Goal: Communication & Community: Answer question/provide support

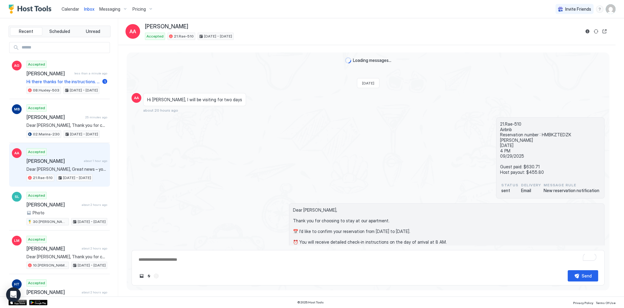
scroll to position [797, 0]
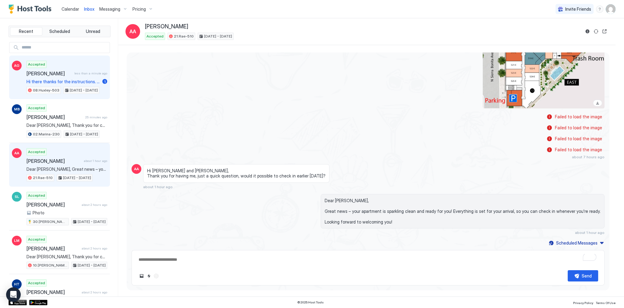
click at [46, 71] on span "[PERSON_NAME]" at bounding box center [49, 73] width 45 height 6
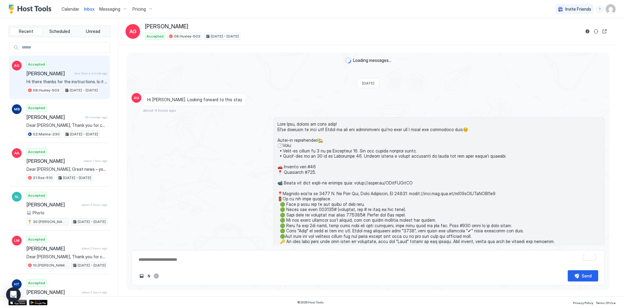
scroll to position [430, 0]
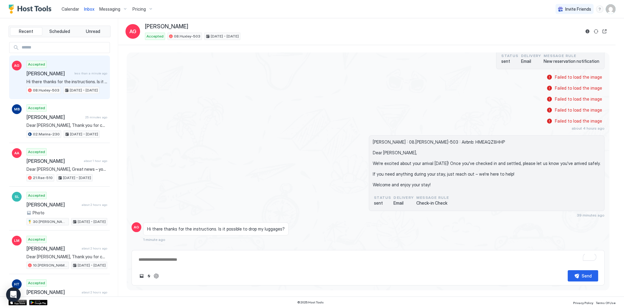
click at [71, 11] on span "Calendar" at bounding box center [71, 8] width 18 height 5
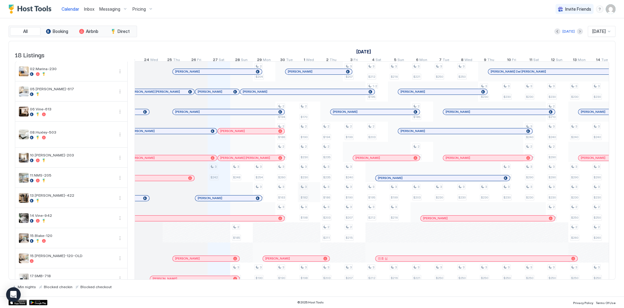
scroll to position [0, 290]
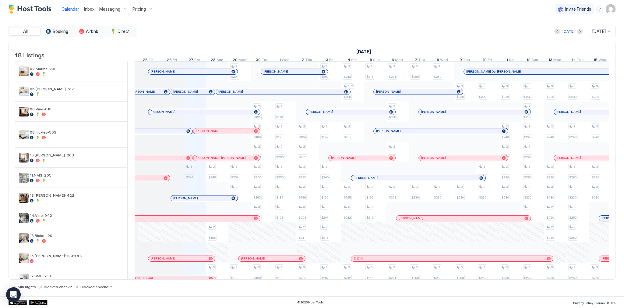
click at [218, 24] on div "All Booking Airbnb Direct [DATE] [DATE] 18 Listings [DATE] [DATE] [DATE] 12 Fri…" at bounding box center [312, 157] width 607 height 278
click at [224, 31] on div "[DATE] [DATE]" at bounding box center [376, 31] width 477 height 11
click at [79, 6] on div "Calendar" at bounding box center [70, 8] width 23 height 11
click at [85, 8] on span "Inbox" at bounding box center [89, 8] width 10 height 5
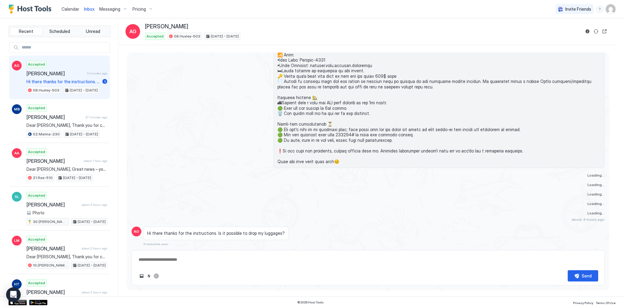
scroll to position [430, 0]
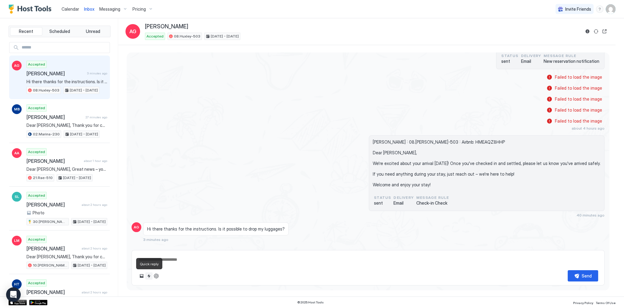
click at [148, 276] on button "Quick reply" at bounding box center [148, 275] width 7 height 7
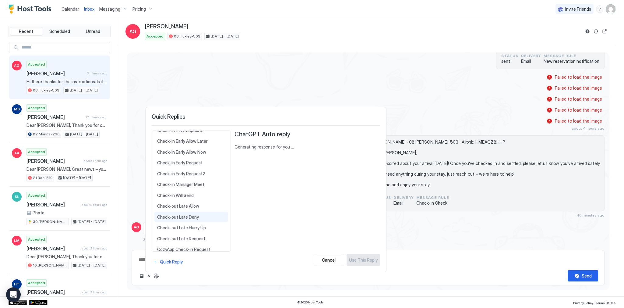
scroll to position [97, 0]
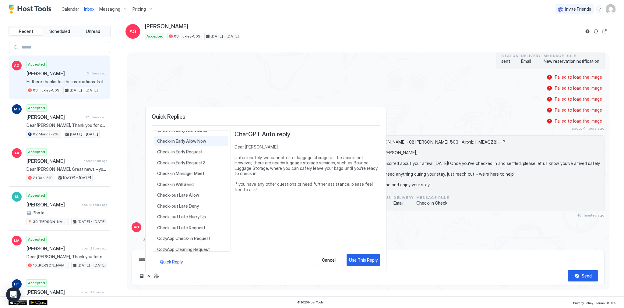
click at [201, 143] on div "Check-in Early Allow Now Dear {{Guest First Name}}, Great news – your apartment…" at bounding box center [191, 141] width 74 height 11
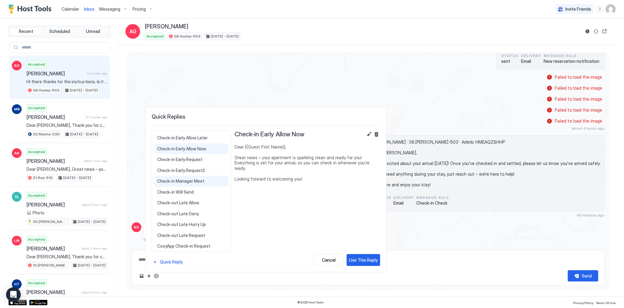
scroll to position [73, 0]
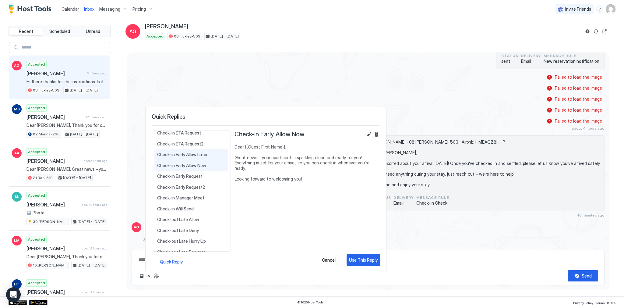
click at [197, 155] on span "Check-in Early Allow Later" at bounding box center [191, 154] width 68 height 5
click at [199, 163] on span "Check-in Early Allow Now" at bounding box center [191, 165] width 68 height 5
click at [199, 156] on span "Check-in Early Allow Later" at bounding box center [191, 154] width 68 height 5
click at [363, 256] on button "Use This Reply" at bounding box center [364, 260] width 34 height 12
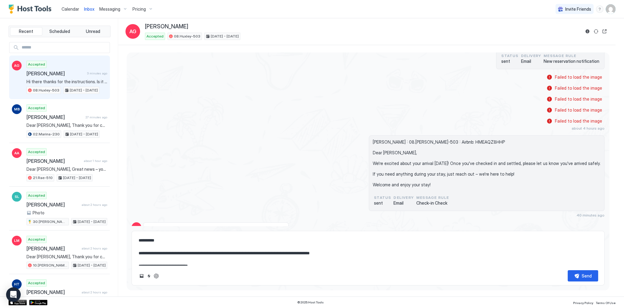
click at [249, 253] on textarea "**********" at bounding box center [368, 250] width 460 height 30
click at [246, 253] on textarea "**********" at bounding box center [368, 250] width 460 height 30
drag, startPoint x: 246, startPoint y: 253, endPoint x: 255, endPoint y: 253, distance: 9.1
click at [255, 253] on textarea "**********" at bounding box center [368, 250] width 460 height 30
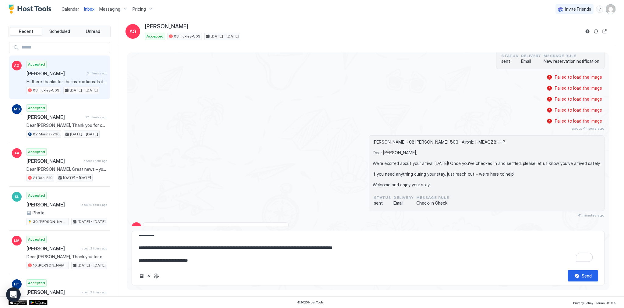
scroll to position [6, 0]
click at [387, 249] on textarea "**********" at bounding box center [368, 250] width 460 height 30
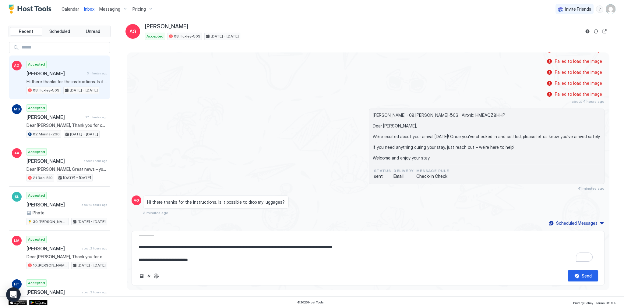
scroll to position [0, 0]
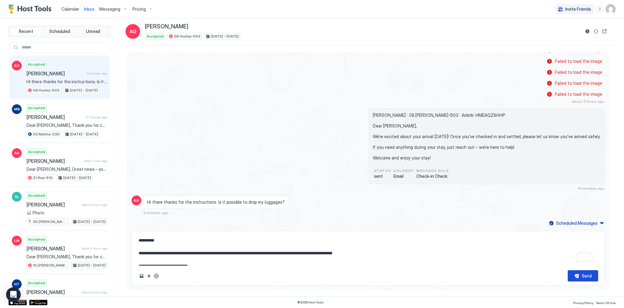
type textarea "**********"
click at [578, 278] on button "Send" at bounding box center [583, 275] width 30 height 11
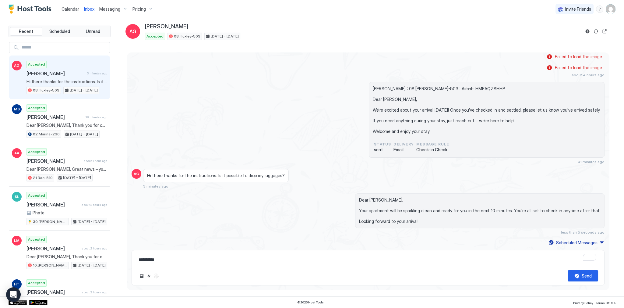
click at [352, 161] on div "[PERSON_NAME] : 08.[PERSON_NAME]-503 : Airbnb: HMEAQZ8HHP Dear [PERSON_NAME], W…" at bounding box center [368, 123] width 473 height 82
click at [449, 145] on span "Message Rule" at bounding box center [432, 143] width 33 height 5
click at [202, 119] on div "[PERSON_NAME] : 08.[PERSON_NAME]-503 : Airbnb: HMEAQZ8HHP Dear [PERSON_NAME], W…" at bounding box center [368, 123] width 473 height 82
